Goal: Task Accomplishment & Management: Use online tool/utility

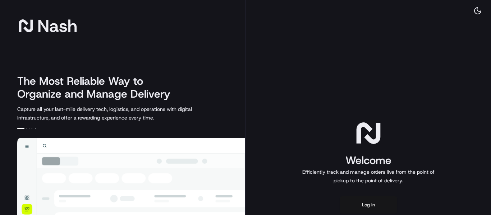
click at [365, 203] on button "Log in" at bounding box center [369, 205] width 58 height 17
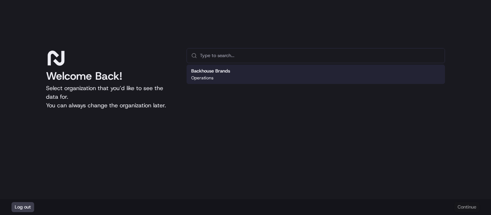
click at [266, 79] on div "Backhouse Brands Operations" at bounding box center [316, 74] width 259 height 19
click at [473, 205] on button "Continue" at bounding box center [467, 207] width 25 height 10
